Goal: Find specific page/section: Find specific page/section

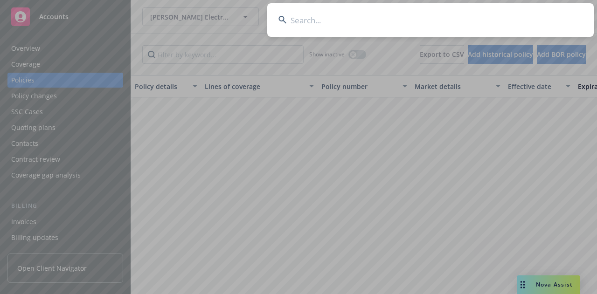
scroll to position [284, 0]
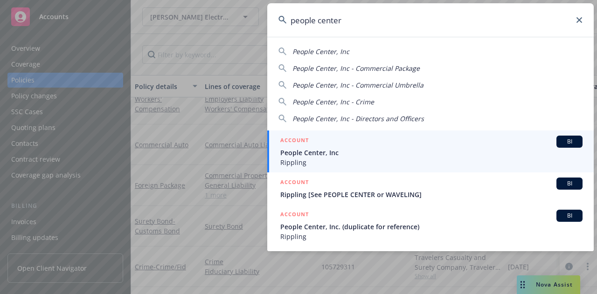
type input "people center"
click at [377, 157] on span "People Center, Inc" at bounding box center [431, 153] width 302 height 10
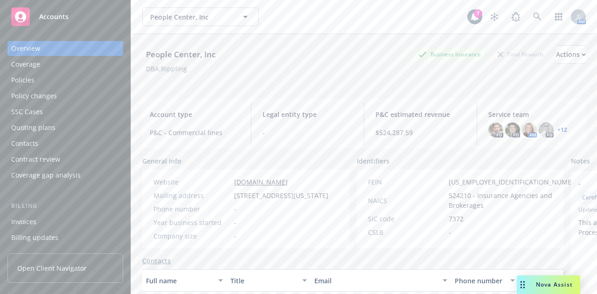
click at [91, 82] on div "Policies" at bounding box center [65, 80] width 108 height 15
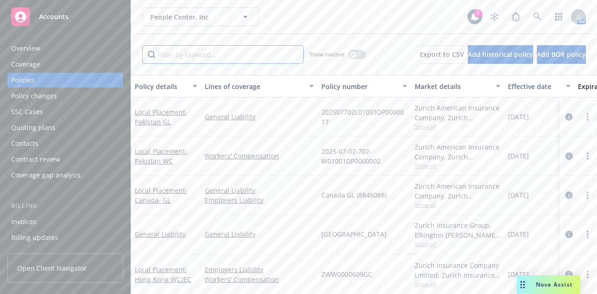
click at [212, 60] on input "Filter by keyword..." at bounding box center [222, 54] width 161 height 19
type input "pack"
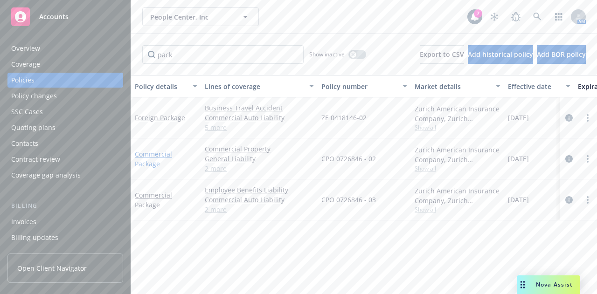
click at [147, 157] on link "Commercial Package" at bounding box center [153, 159] width 37 height 19
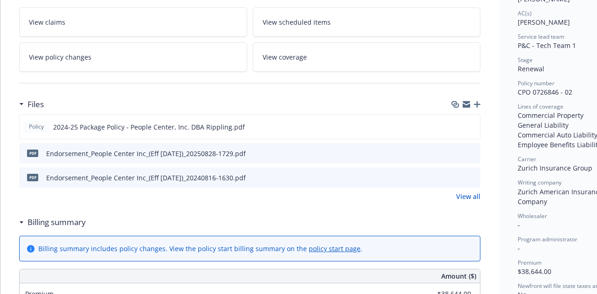
scroll to position [161, 0]
click at [474, 150] on icon "preview file" at bounding box center [471, 152] width 8 height 7
